Goal: Check status: Check status

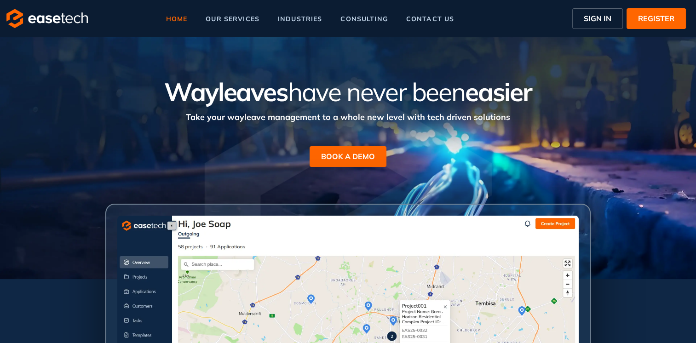
click at [580, 21] on button "SIGN IN" at bounding box center [597, 18] width 51 height 21
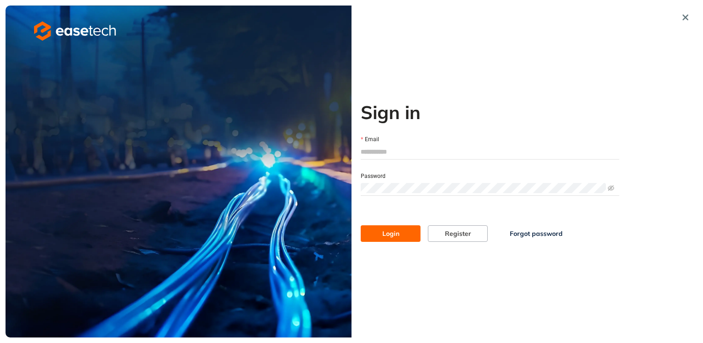
type input "**********"
click at [398, 235] on span "Login" at bounding box center [390, 234] width 17 height 10
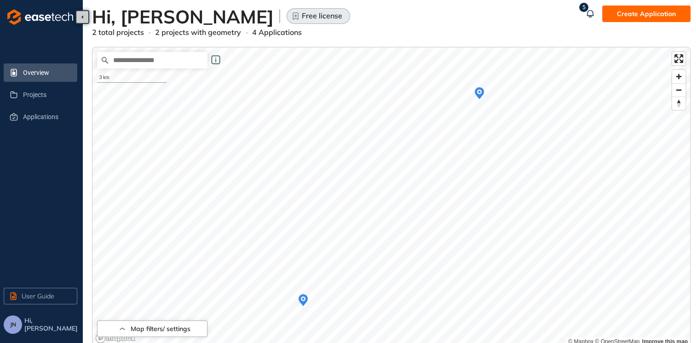
click at [476, 95] on icon "Map marker" at bounding box center [479, 93] width 9 height 12
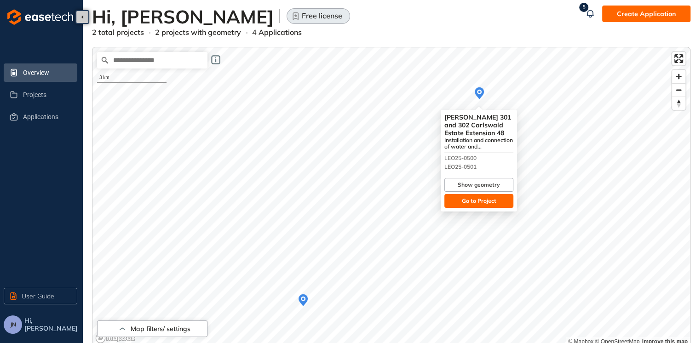
click at [499, 200] on button "Go to Project" at bounding box center [478, 201] width 69 height 14
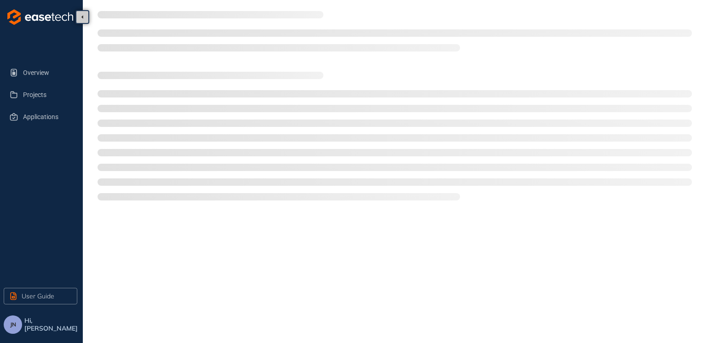
type textarea "**********"
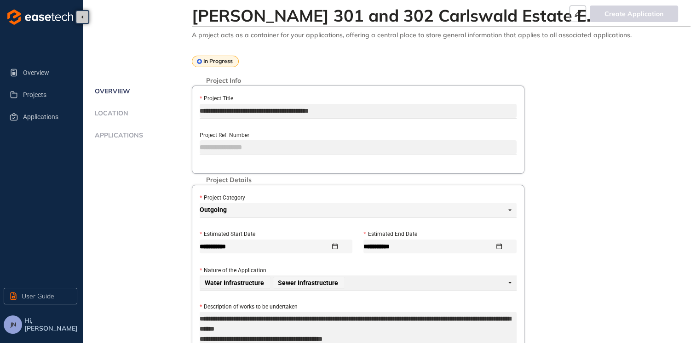
scroll to position [46, 0]
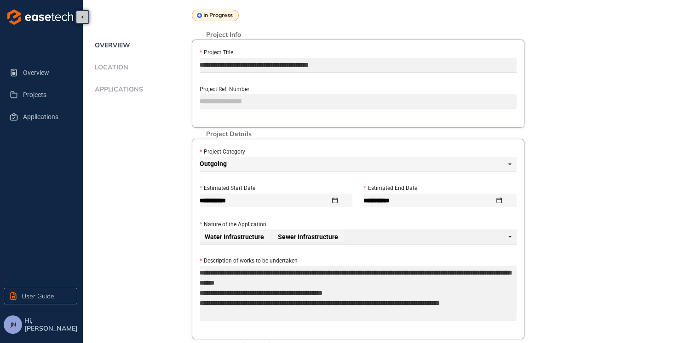
click at [132, 89] on span "Applications" at bounding box center [117, 90] width 51 height 8
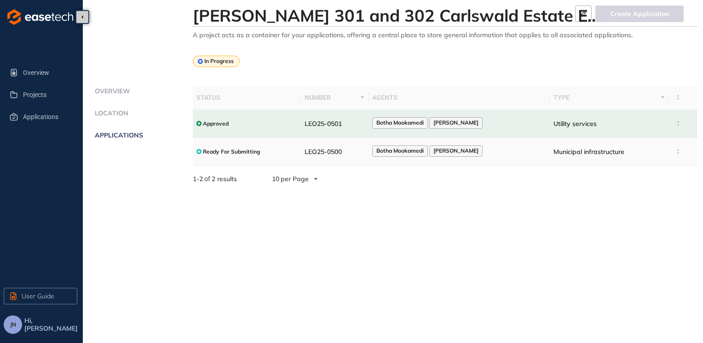
click at [486, 149] on div "Botha Mookamedi [PERSON_NAME]" at bounding box center [459, 151] width 174 height 12
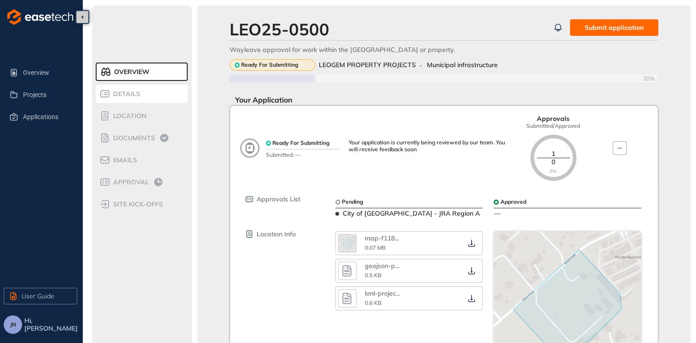
click at [142, 97] on div "Details" at bounding box center [138, 93] width 78 height 11
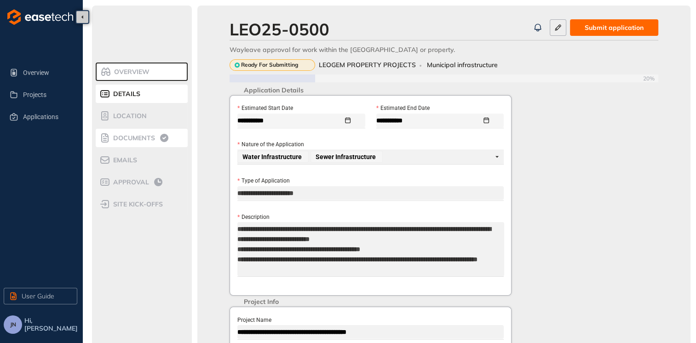
click at [149, 137] on span "Documents" at bounding box center [132, 138] width 45 height 8
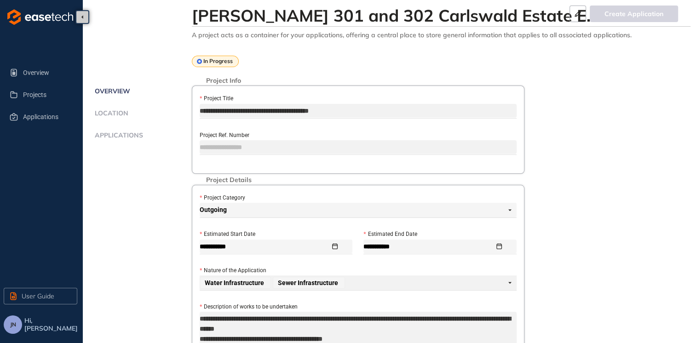
click at [123, 134] on span "Applications" at bounding box center [117, 136] width 51 height 8
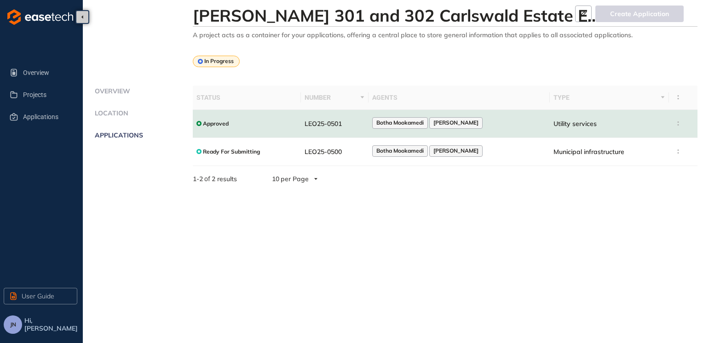
click at [531, 128] on div "Botha Mookamedi [PERSON_NAME]" at bounding box center [459, 123] width 174 height 12
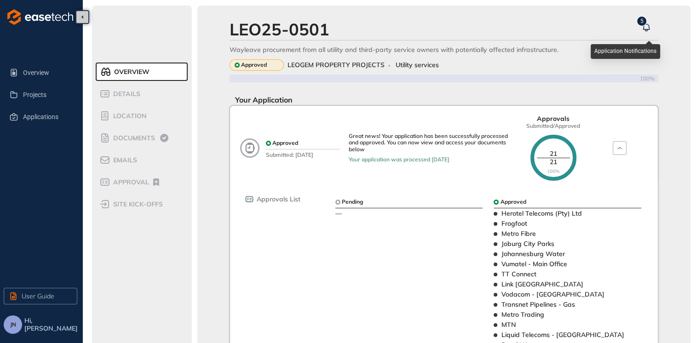
click at [643, 29] on icon "button" at bounding box center [646, 27] width 6 height 6
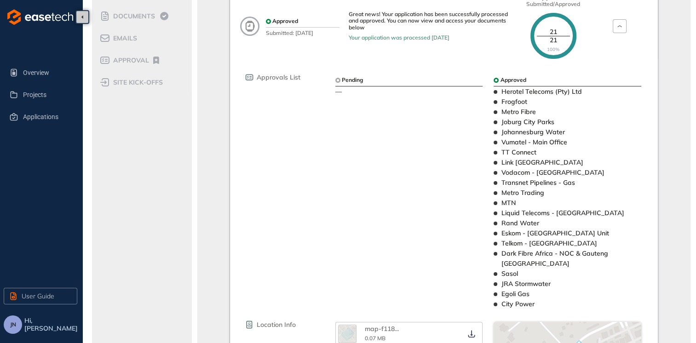
scroll to position [138, 0]
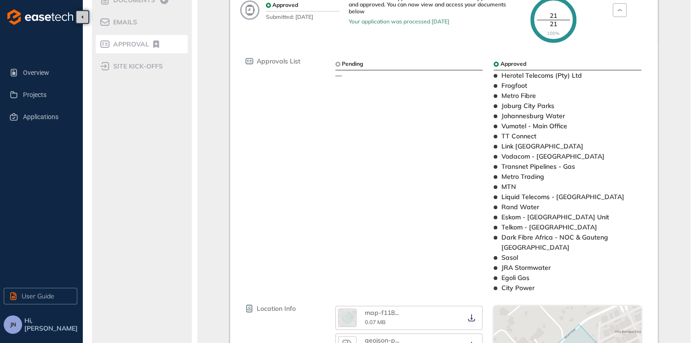
click at [128, 46] on span "Approval" at bounding box center [129, 44] width 39 height 8
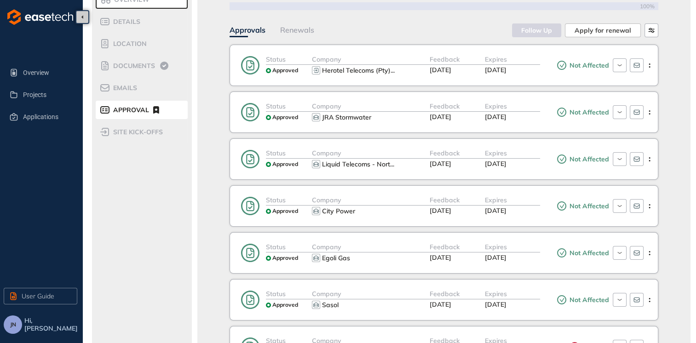
scroll to position [92, 0]
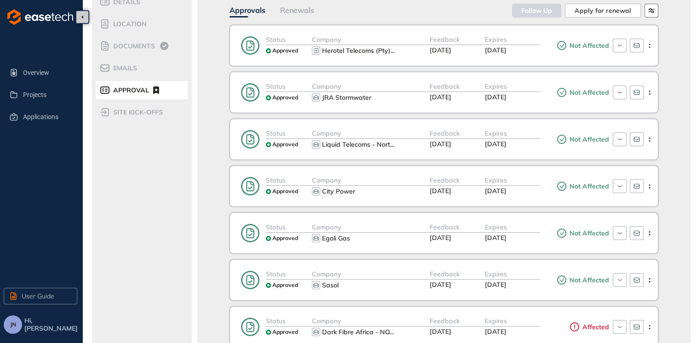
click at [648, 13] on icon "button" at bounding box center [650, 10] width 7 height 7
click at [621, 57] on span "Approved Last" at bounding box center [627, 54] width 46 height 8
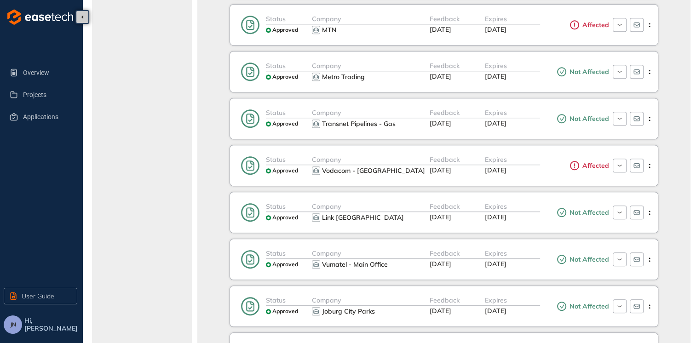
scroll to position [690, 0]
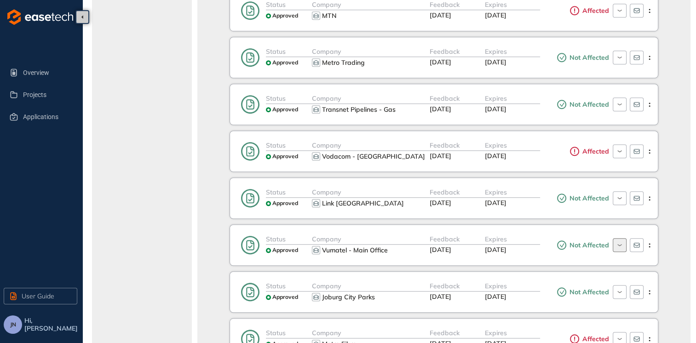
click at [619, 244] on icon "button" at bounding box center [619, 245] width 4 height 2
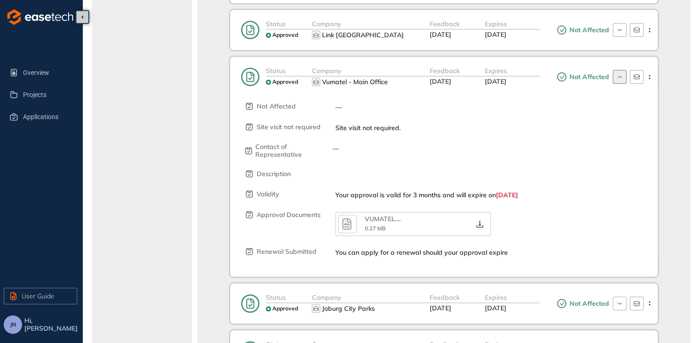
scroll to position [874, 0]
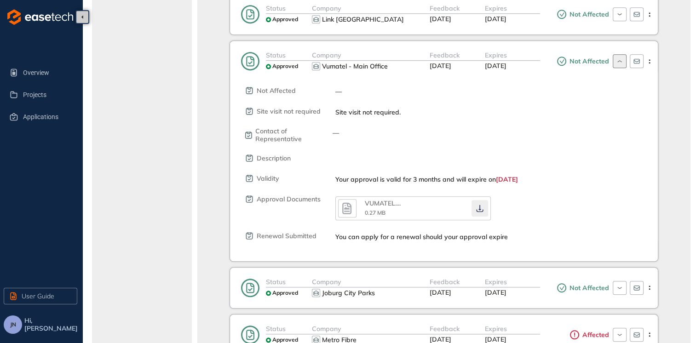
click at [481, 205] on icon "button" at bounding box center [479, 208] width 9 height 7
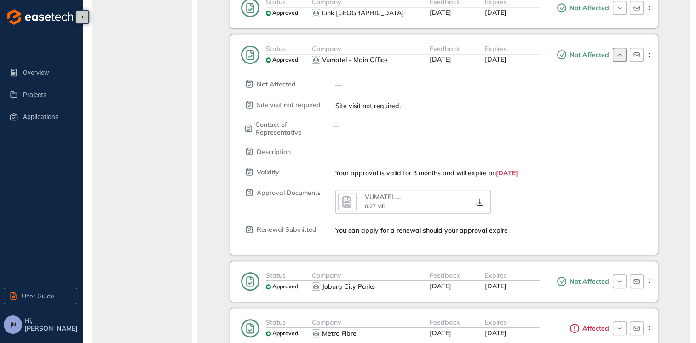
scroll to position [791, 0]
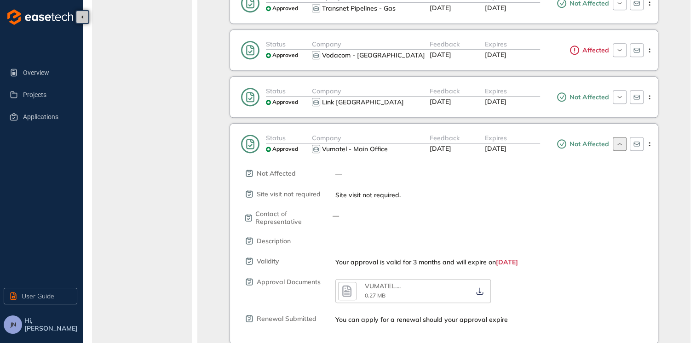
click at [614, 140] on button "button" at bounding box center [619, 144] width 14 height 14
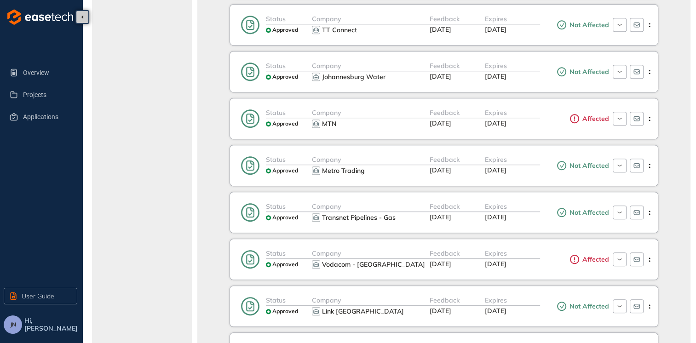
scroll to position [749, 0]
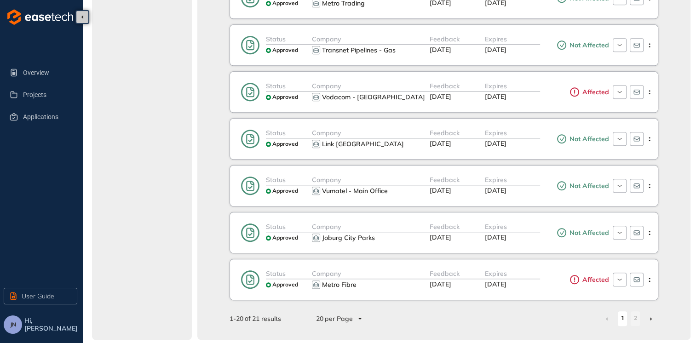
click at [651, 317] on icon at bounding box center [651, 319] width 2 height 4
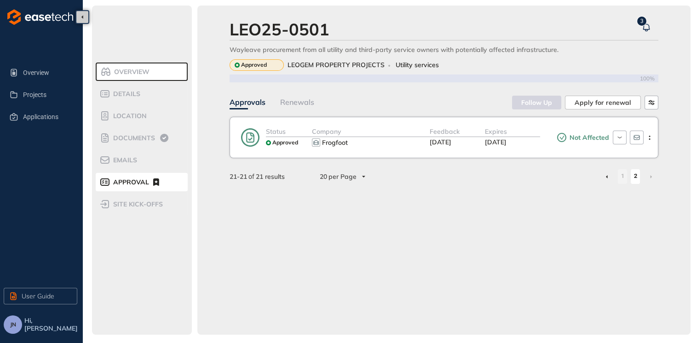
click at [605, 172] on li at bounding box center [606, 176] width 15 height 15
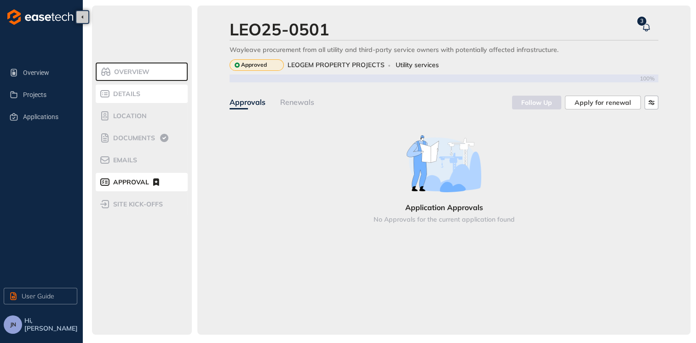
click at [142, 95] on div "Details" at bounding box center [138, 93] width 78 height 11
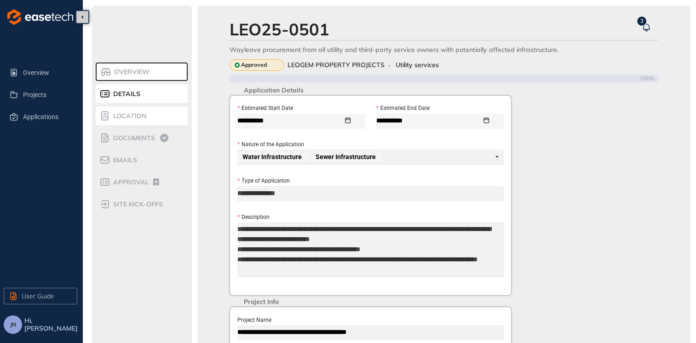
click at [149, 112] on div "Location" at bounding box center [138, 115] width 78 height 11
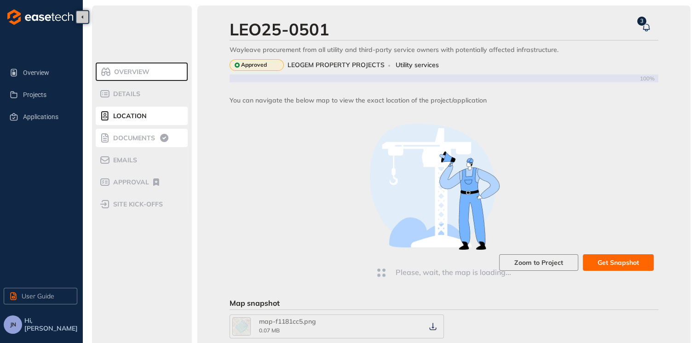
click at [140, 137] on span "Documents" at bounding box center [132, 138] width 45 height 8
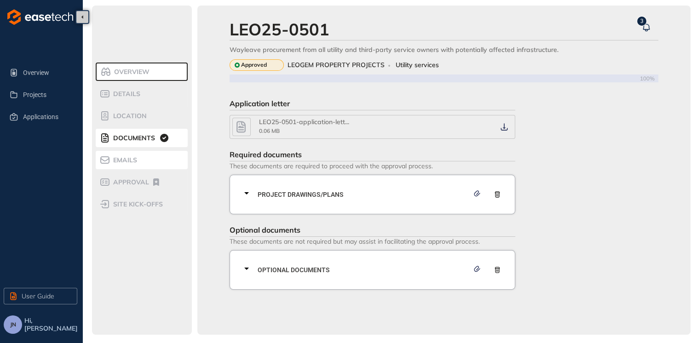
click at [133, 162] on span "Emails" at bounding box center [123, 160] width 27 height 8
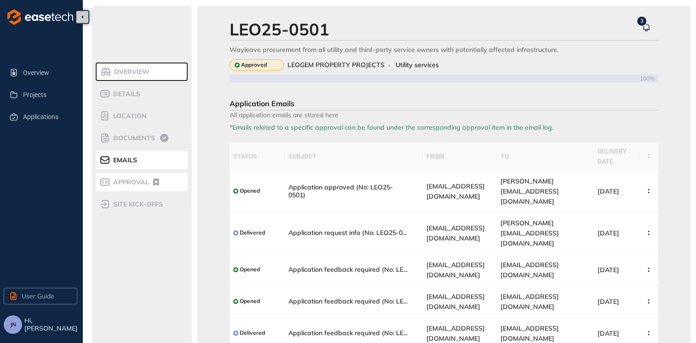
click at [142, 184] on span "Approval" at bounding box center [129, 182] width 39 height 8
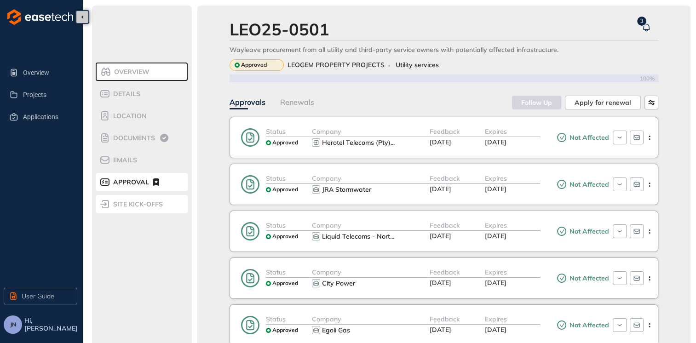
click at [145, 203] on span "site kick-offs" at bounding box center [136, 204] width 52 height 8
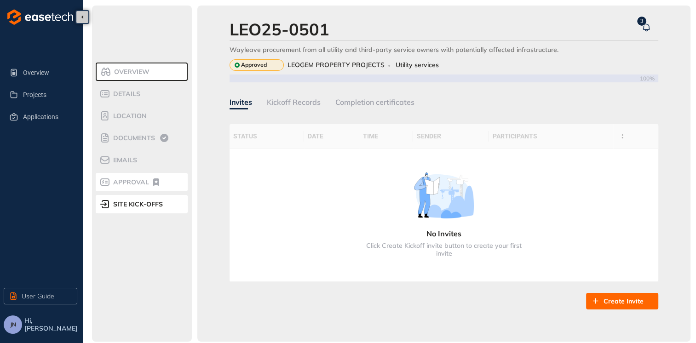
click at [146, 179] on span "Approval" at bounding box center [129, 182] width 39 height 8
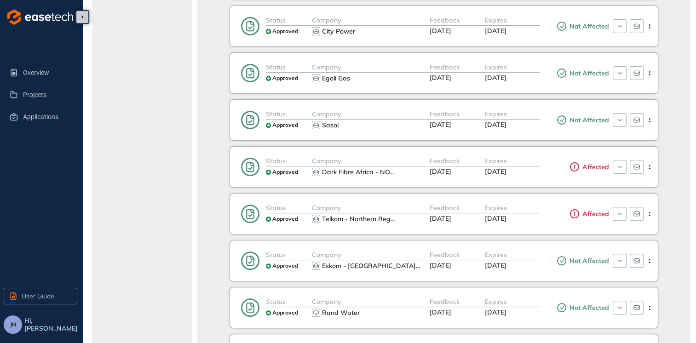
scroll to position [92, 0]
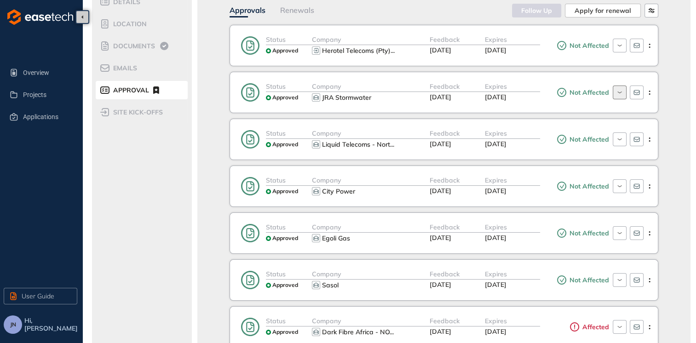
click at [620, 93] on icon "button" at bounding box center [619, 92] width 9 height 7
